Goal: Find specific page/section: Find specific page/section

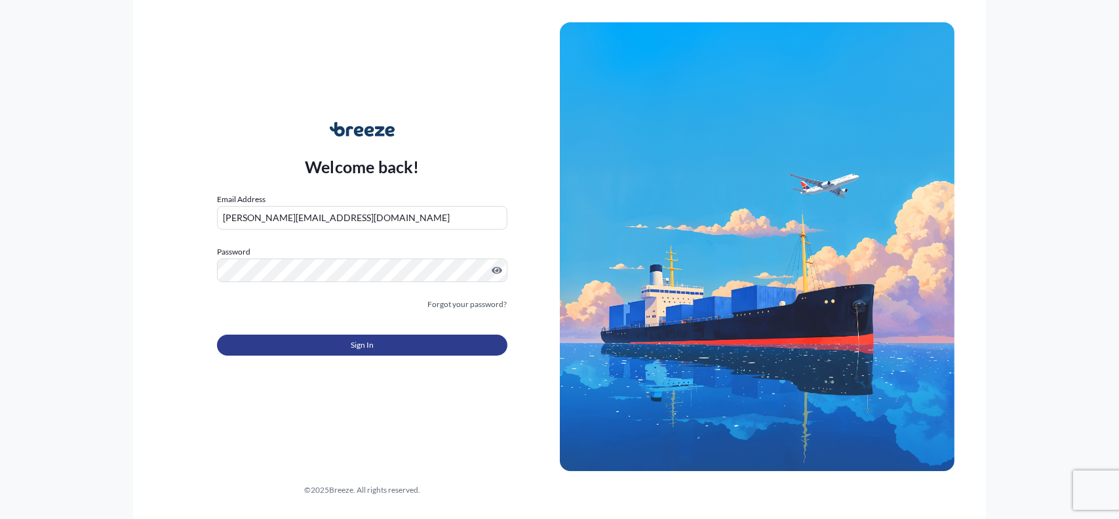
click at [447, 349] on button "Sign In" at bounding box center [362, 344] width 290 height 21
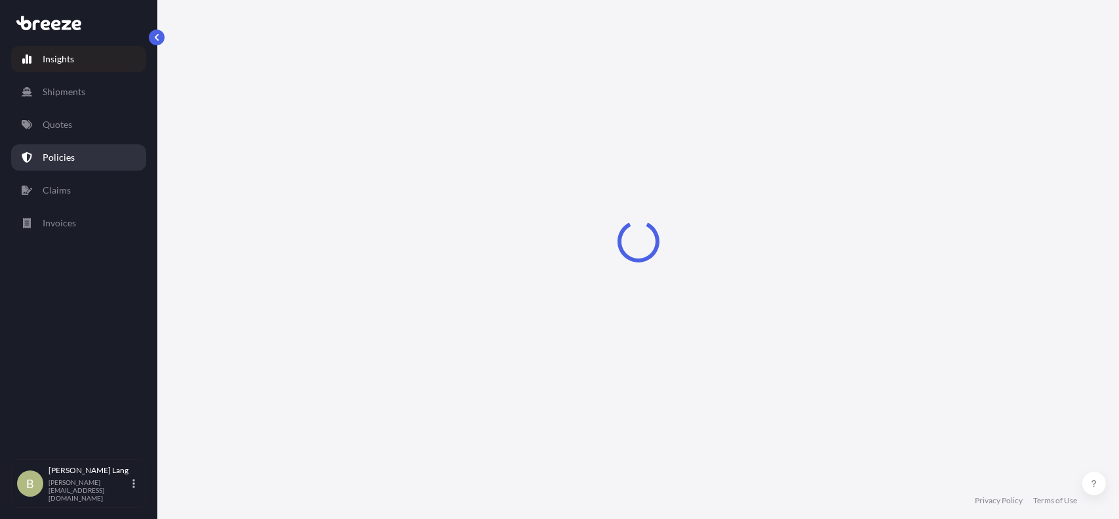
select select "2025"
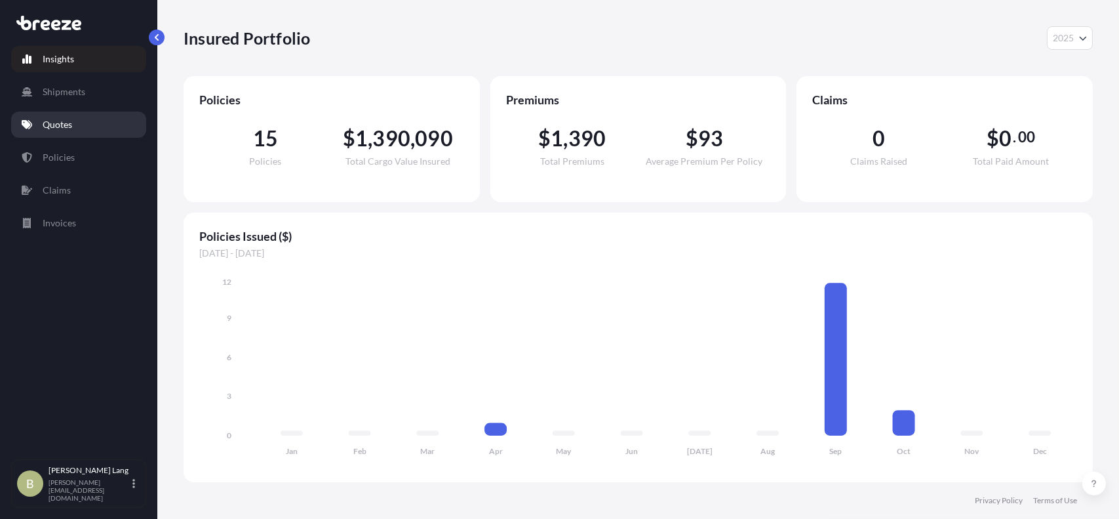
click at [76, 130] on link "Quotes" at bounding box center [78, 124] width 135 height 26
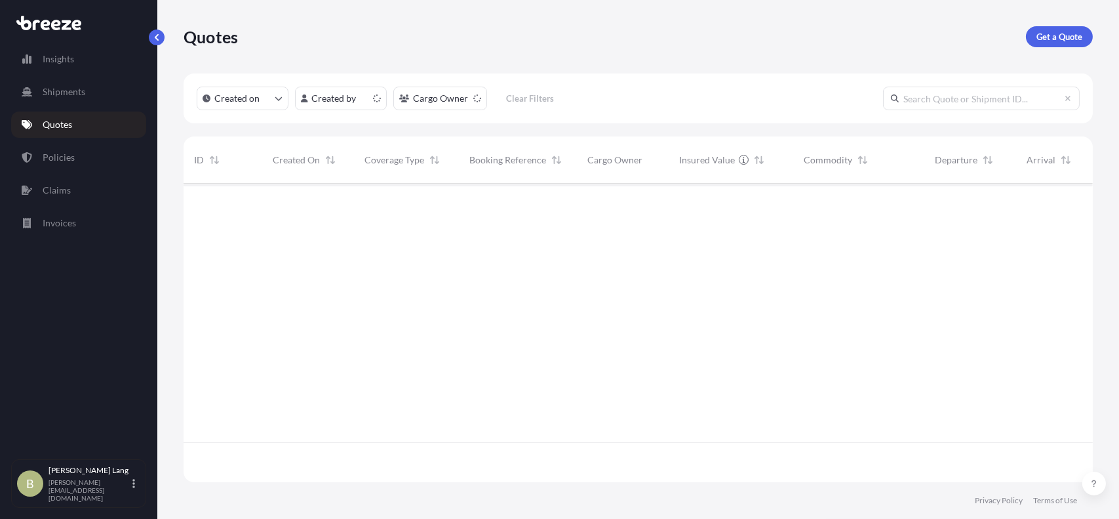
scroll to position [296, 900]
